Goal: Use online tool/utility: Utilize a website feature to perform a specific function

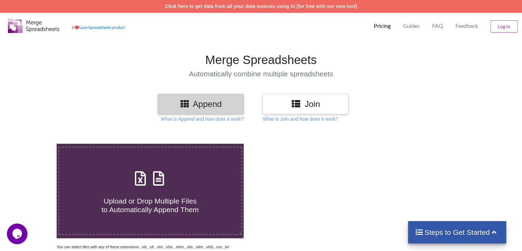
click at [280, 110] on div "Join" at bounding box center [306, 104] width 86 height 20
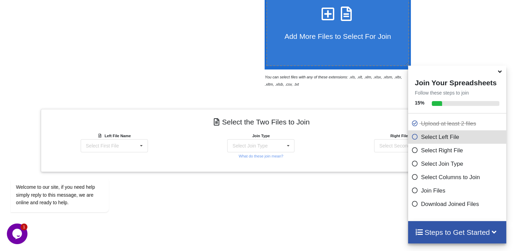
scroll to position [272, 0]
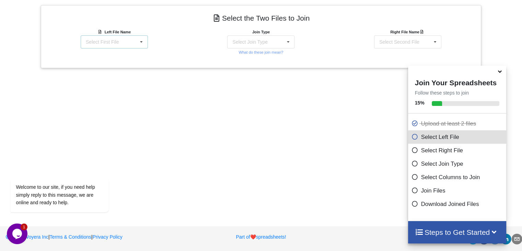
click at [107, 40] on div "Select First File" at bounding box center [102, 41] width 33 height 5
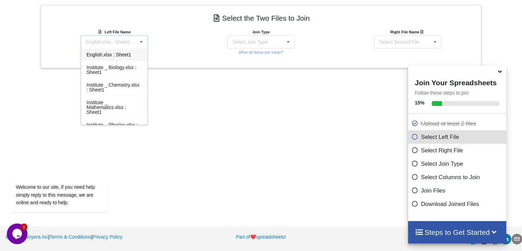
click at [118, 57] on div "English.xlsx : Sheet1" at bounding box center [114, 54] width 67 height 13
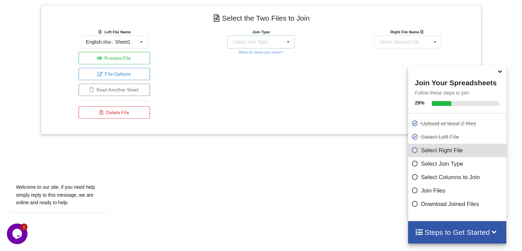
click at [266, 44] on div "Select Join Type INNER JOIN LEFT JOIN RIGHT JOIN FULL JOIN" at bounding box center [260, 41] width 67 height 13
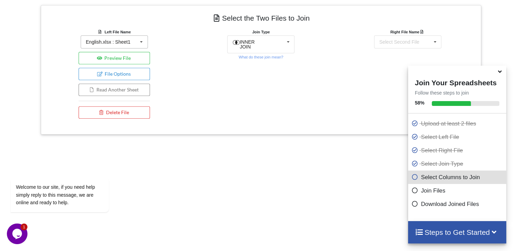
drag, startPoint x: 185, startPoint y: 81, endPoint x: 135, endPoint y: 46, distance: 61.3
click at [135, 46] on div "Left File Name English.xlsx : Sheet1 English.xlsx : Sheet1 Institute _ Biology.…" at bounding box center [114, 75] width 147 height 94
click at [135, 46] on div "English.xlsx : Sheet1 English.xlsx : Sheet1 Institute _ Biology.xlsx : Sheet1 I…" at bounding box center [114, 41] width 67 height 13
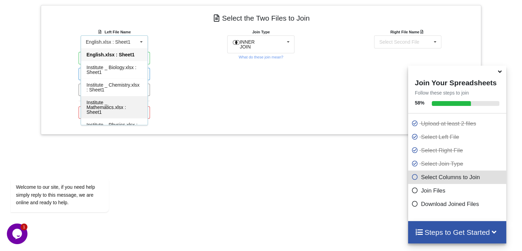
scroll to position [45, 0]
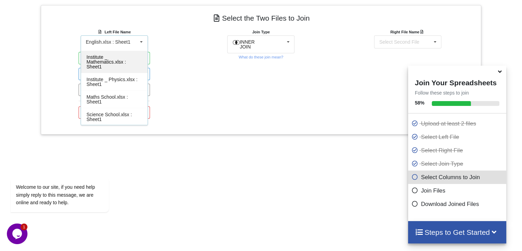
click at [125, 62] on div "Institute _ Mathematics.xlsx : Sheet1" at bounding box center [114, 61] width 67 height 22
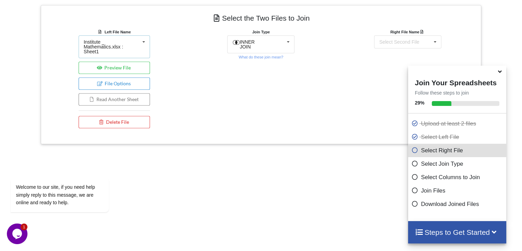
click at [123, 50] on div "Institute _ Mathematics.xlsx : Sheet1 English.xlsx : Sheet1 Institute _ Biology…" at bounding box center [115, 46] width 72 height 23
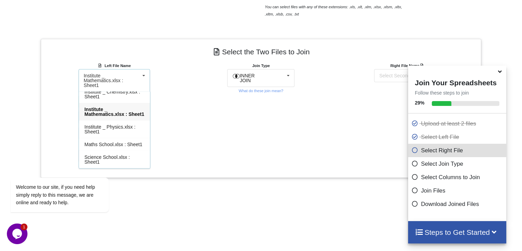
scroll to position [0, 0]
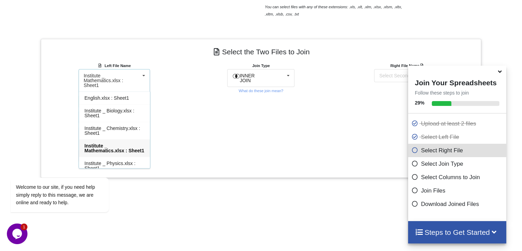
click at [189, 119] on div "Join Type INNER JOIN INNER JOIN LEFT JOIN RIGHT JOIN FULL JOIN What do these jo…" at bounding box center [261, 113] width 147 height 103
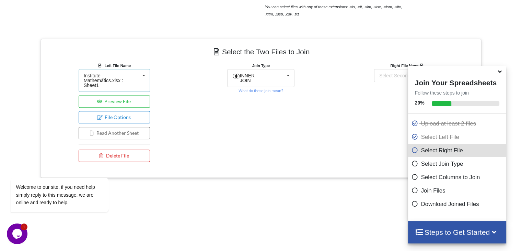
click at [120, 73] on div "Institute _ Mathematics.xlsx : Sheet1" at bounding box center [112, 80] width 56 height 14
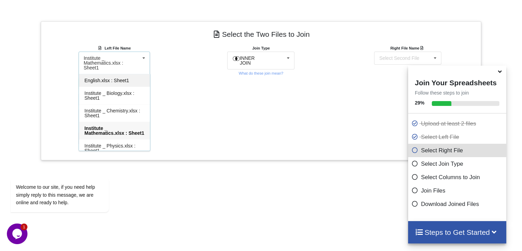
click at [128, 80] on div "English.xlsx : Sheet1" at bounding box center [114, 80] width 71 height 13
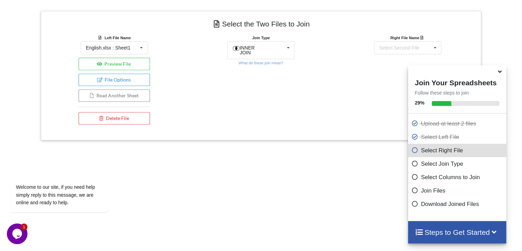
scroll to position [266, 0]
click at [270, 51] on div "INNER JOIN INNER JOIN LEFT JOIN RIGHT JOIN FULL JOIN" at bounding box center [260, 51] width 67 height 18
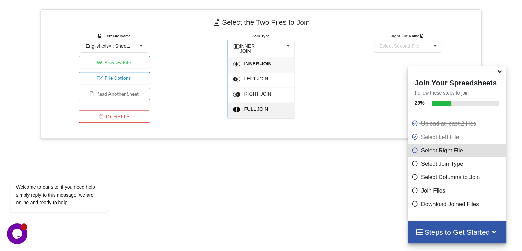
scroll to position [268, 0]
click at [268, 61] on span "INNER JOIN" at bounding box center [257, 63] width 27 height 5
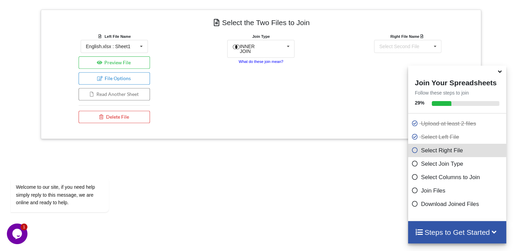
click at [267, 59] on small "What do these join mean?" at bounding box center [261, 61] width 45 height 4
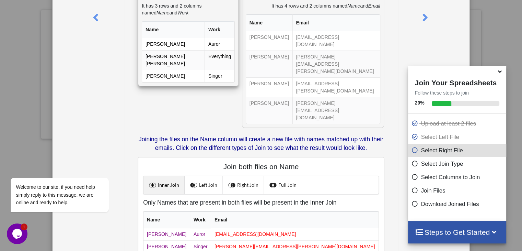
scroll to position [113, 0]
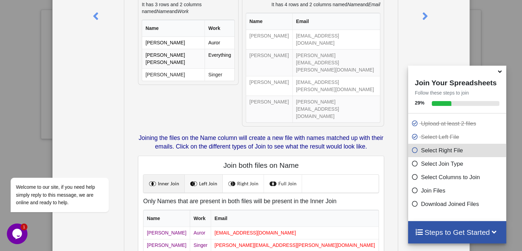
click at [215, 174] on link "Left Join" at bounding box center [204, 183] width 38 height 18
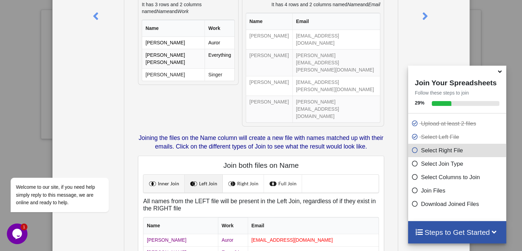
click at [166, 174] on link "Inner Join" at bounding box center [163, 183] width 41 height 18
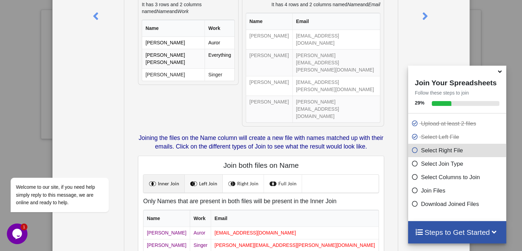
click at [205, 174] on link "Left Join" at bounding box center [204, 183] width 38 height 18
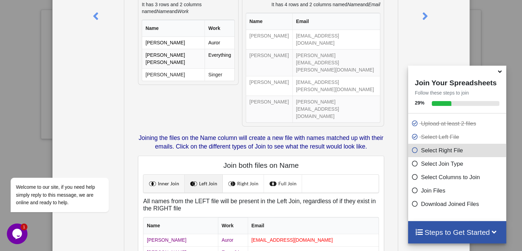
click at [161, 174] on link "Inner Join" at bounding box center [163, 183] width 41 height 18
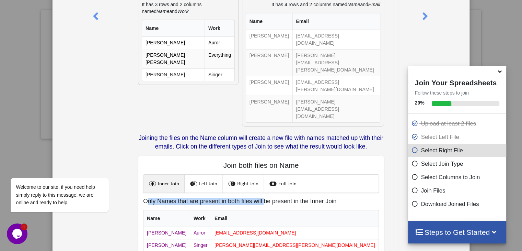
drag, startPoint x: 147, startPoint y: 159, endPoint x: 255, endPoint y: 159, distance: 108.8
click at [255, 197] on h5 "Only Names that are present in both files will be present in the Inner Join" at bounding box center [261, 200] width 236 height 7
click at [202, 174] on link "Left Join" at bounding box center [204, 183] width 38 height 18
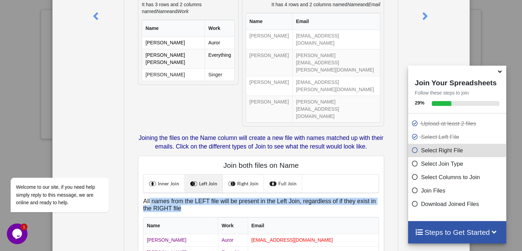
drag, startPoint x: 148, startPoint y: 157, endPoint x: 236, endPoint y: 161, distance: 88.7
click at [236, 197] on h5 "All names from the LEFT file will be present in the Left Join, regardless of if…" at bounding box center [261, 204] width 236 height 14
click at [240, 174] on link "Right Join" at bounding box center [243, 183] width 41 height 18
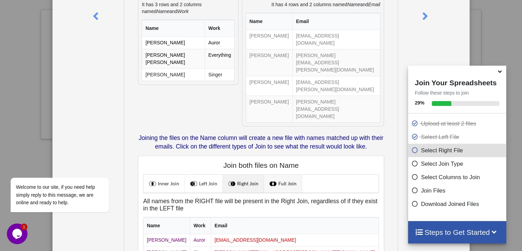
click at [275, 179] on span at bounding box center [273, 183] width 9 height 9
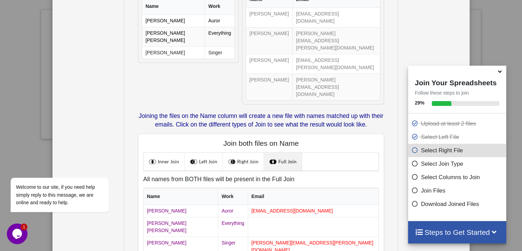
scroll to position [65, 0]
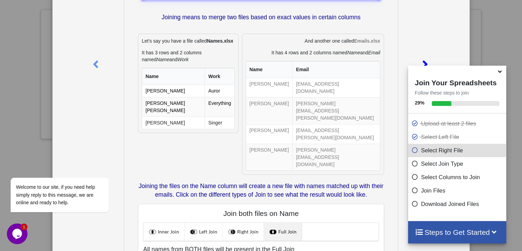
click at [419, 64] on icon at bounding box center [425, 61] width 14 height 12
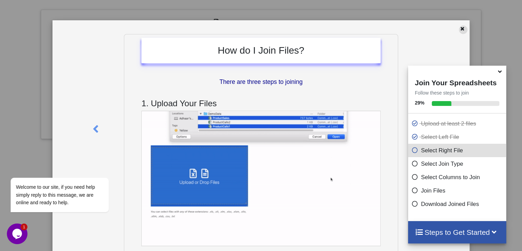
click at [460, 27] on icon at bounding box center [463, 27] width 6 height 5
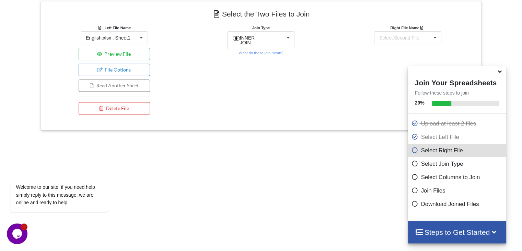
scroll to position [276, 0]
